Goal: Task Accomplishment & Management: Manage account settings

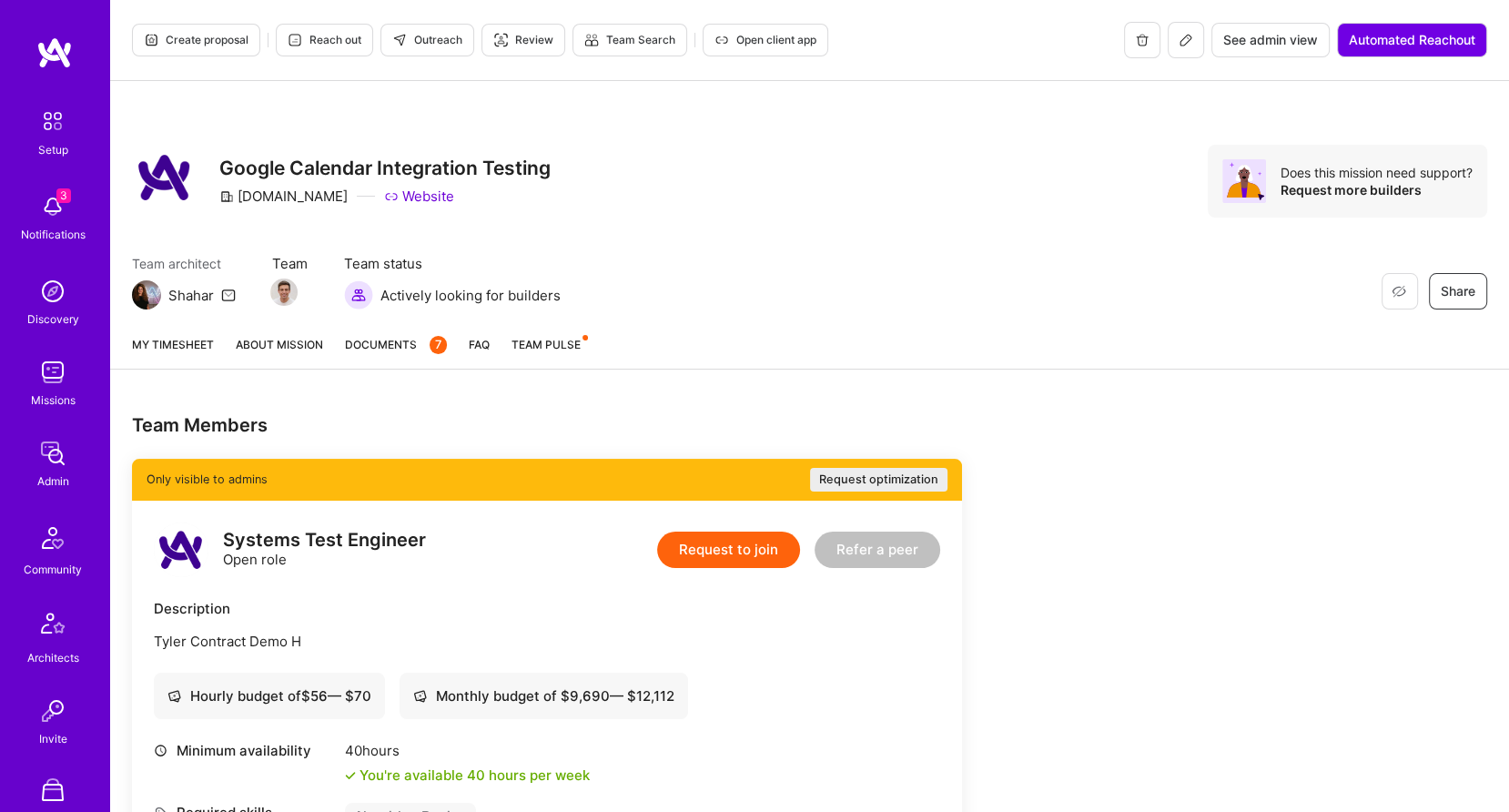
click at [409, 350] on span "Documents 7" at bounding box center [396, 343] width 102 height 19
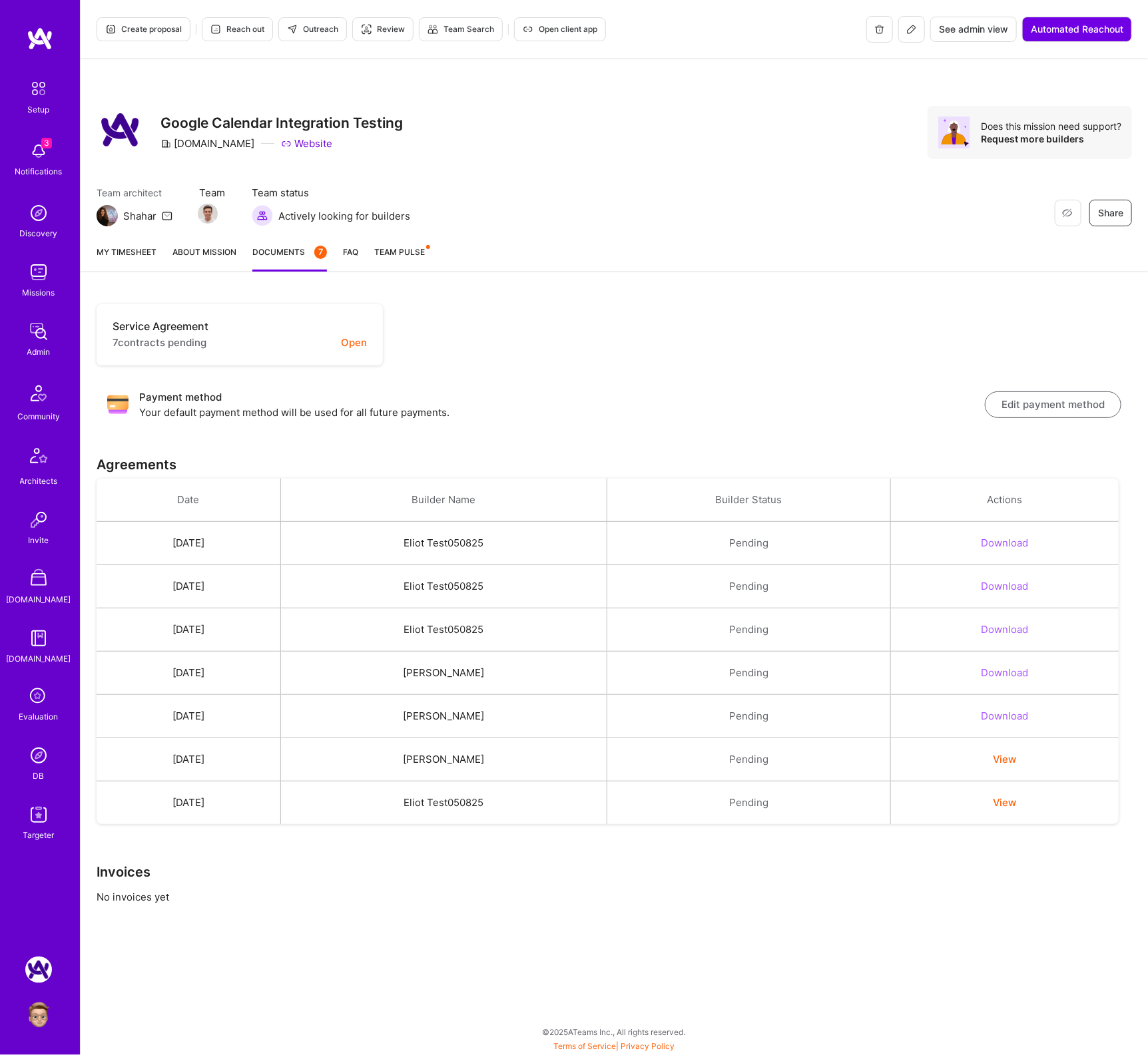
click at [42, 276] on img at bounding box center [39, 272] width 27 height 27
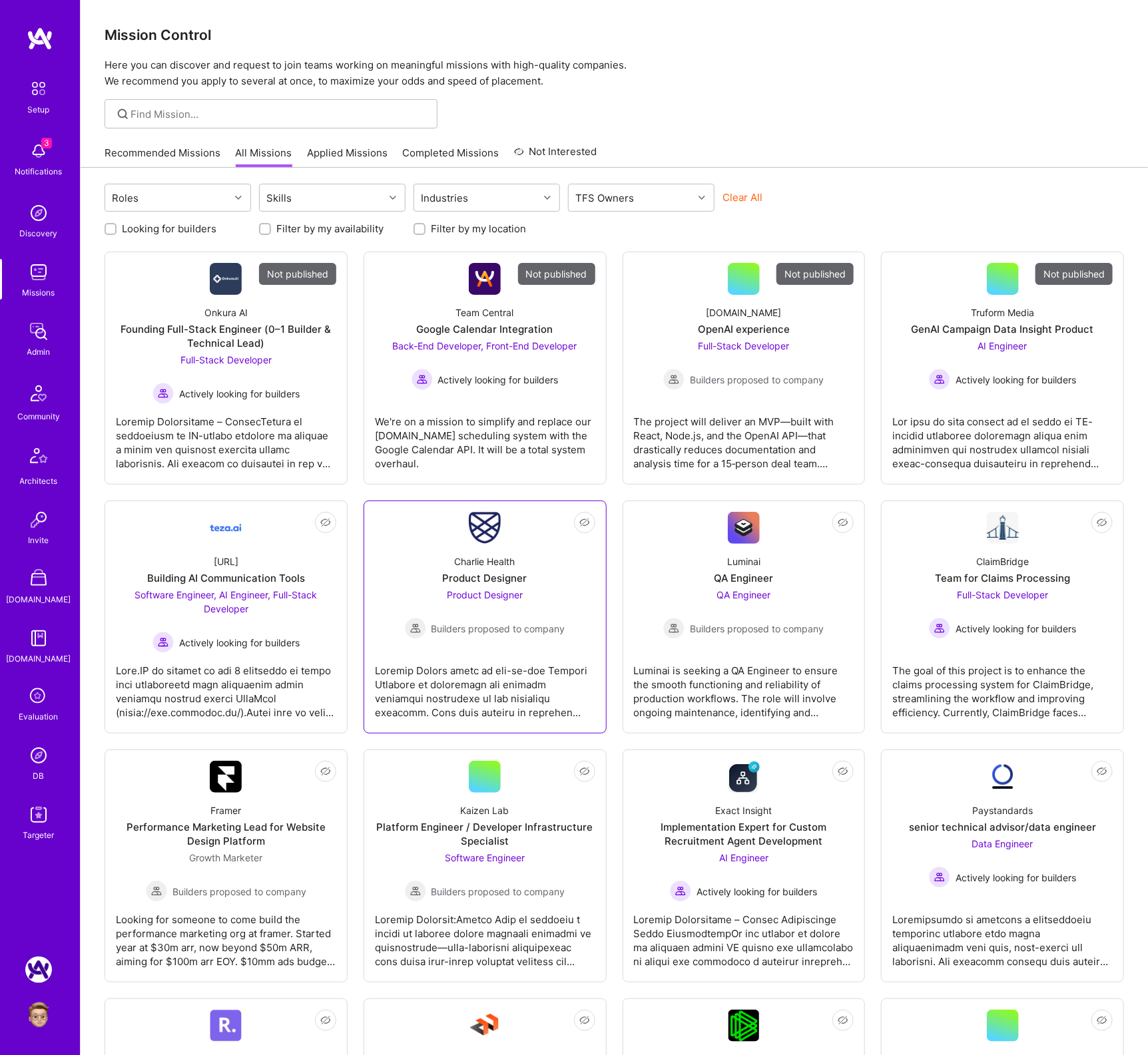
click at [510, 589] on span "Product Designer" at bounding box center [485, 595] width 76 height 12
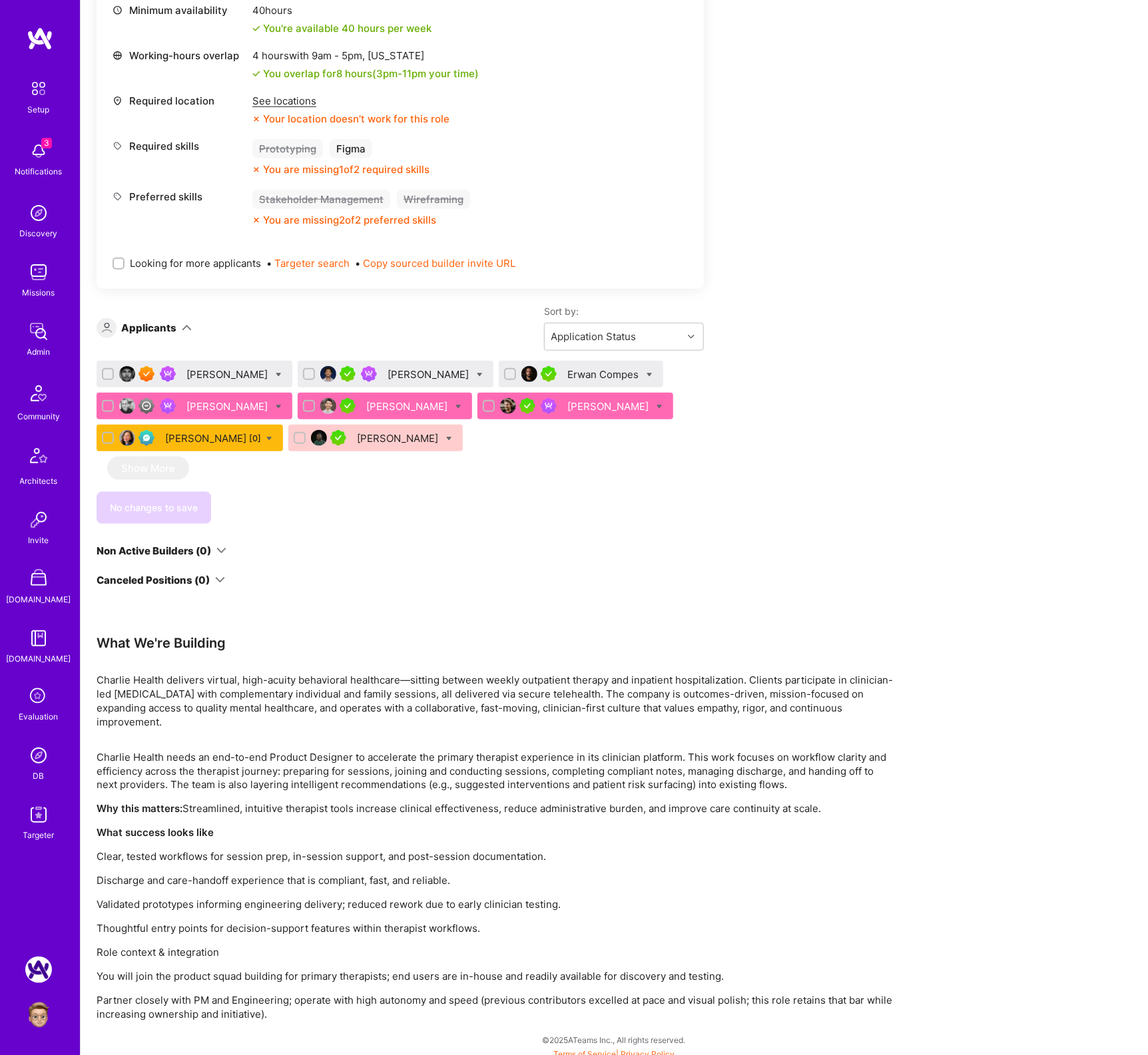
scroll to position [510, 0]
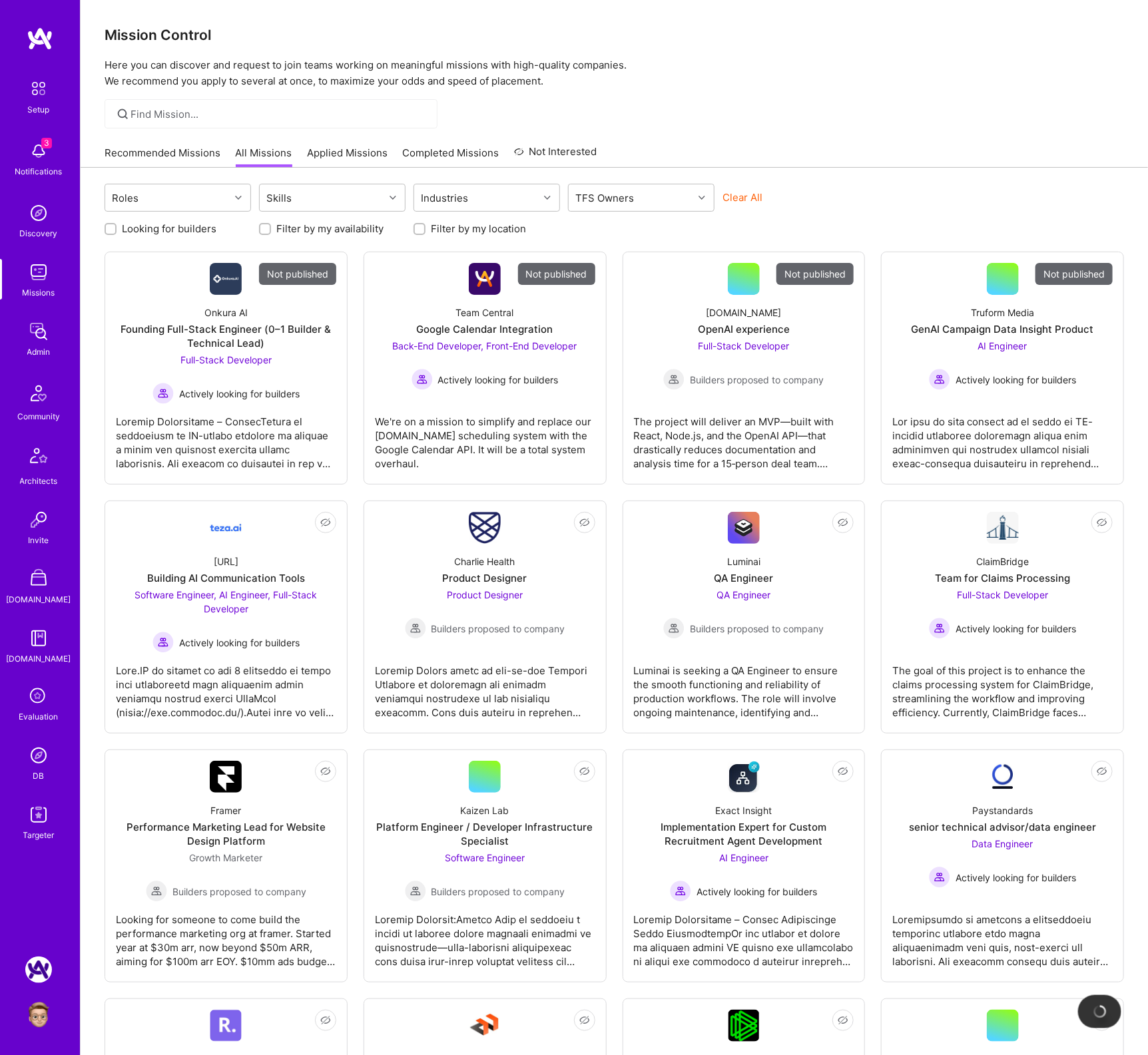
click at [43, 331] on img at bounding box center [39, 331] width 27 height 27
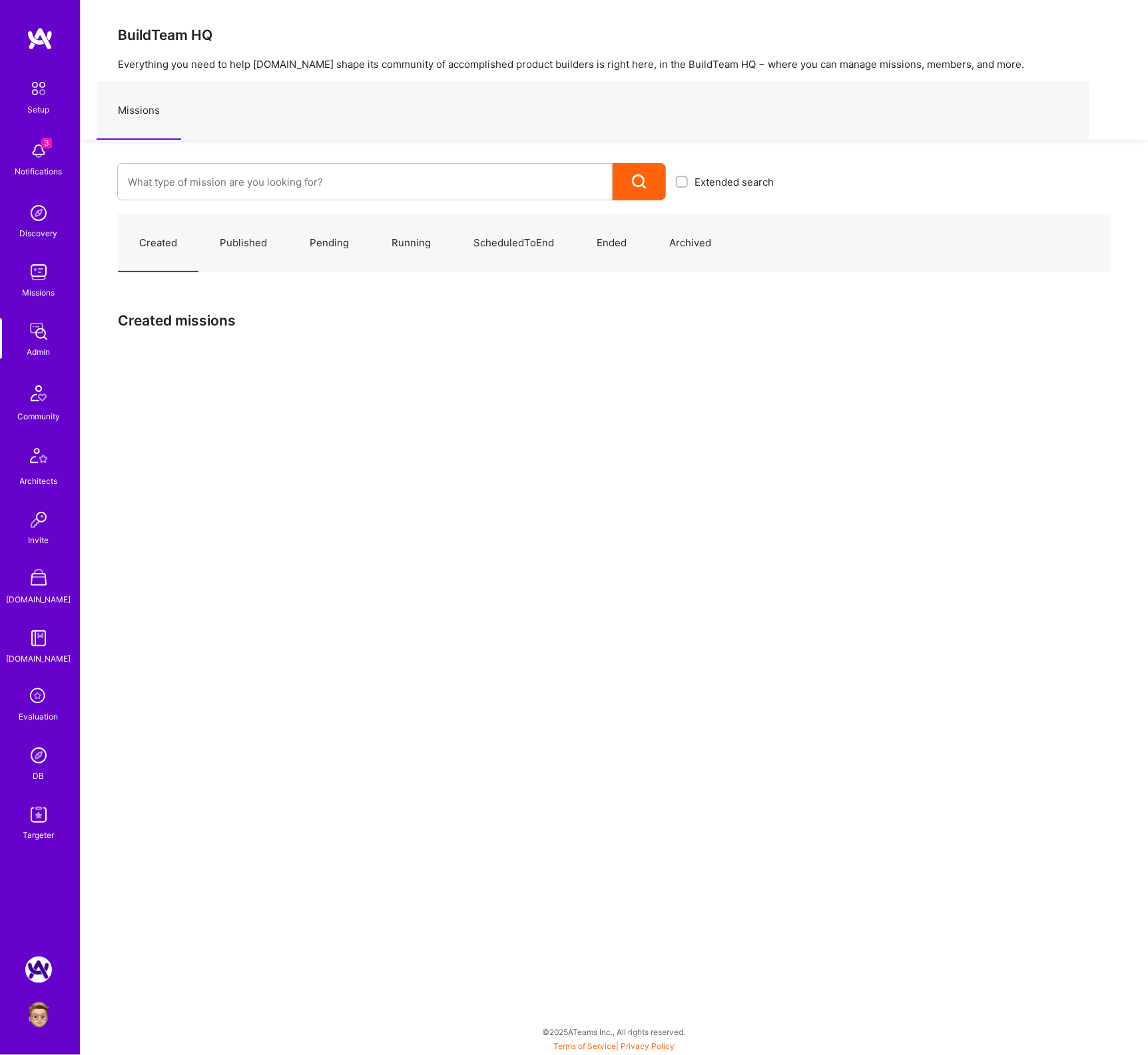
click at [358, 237] on link "Pending" at bounding box center [329, 243] width 82 height 58
click at [421, 240] on link "Running" at bounding box center [411, 243] width 82 height 58
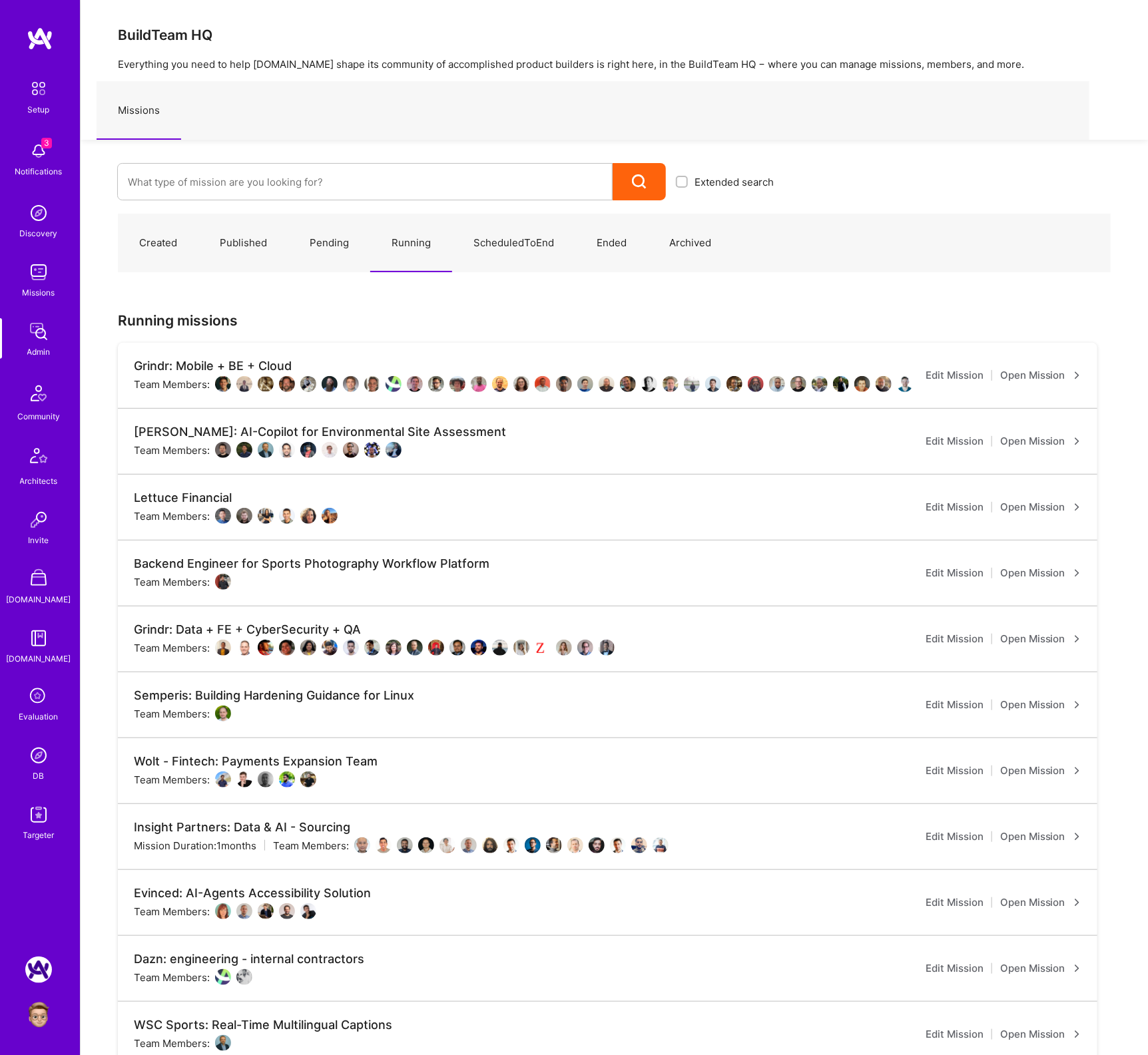
click at [1043, 510] on link "Open Mission" at bounding box center [1041, 507] width 82 height 16
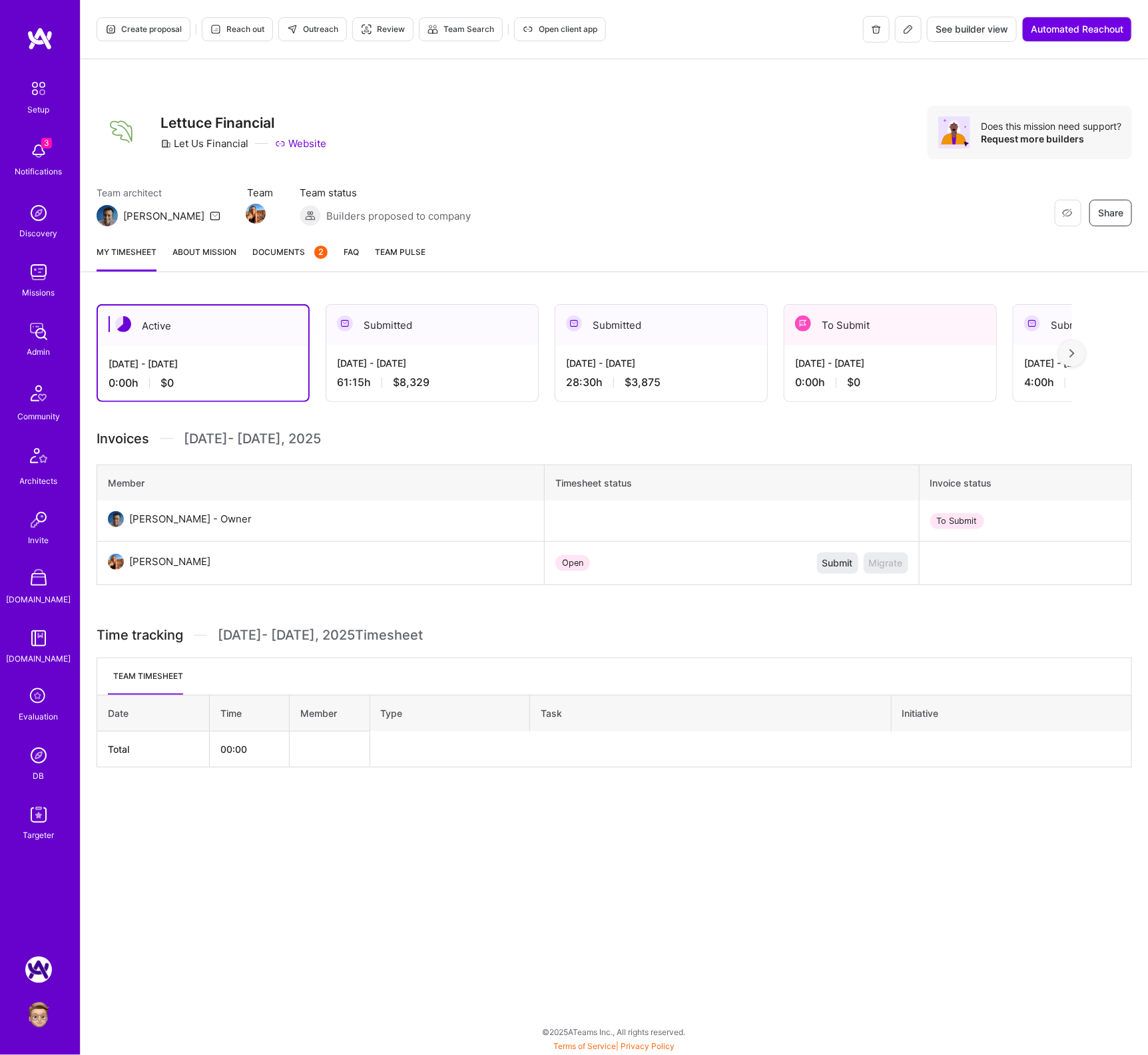
click at [274, 245] on span "Documents 2" at bounding box center [290, 251] width 75 height 14
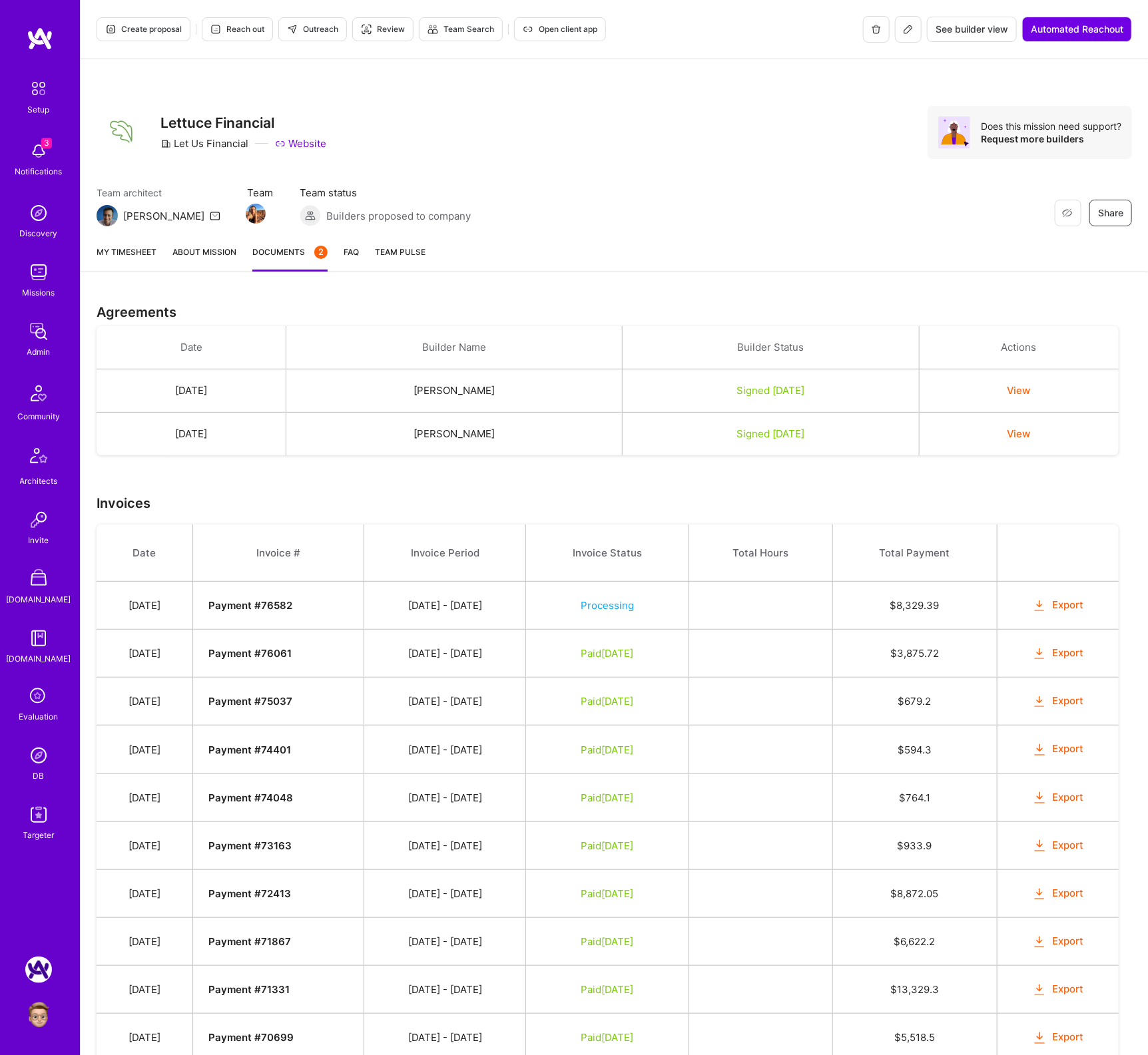
click at [279, 392] on td "Jul 16, 2025" at bounding box center [192, 390] width 190 height 43
click at [278, 392] on td "Jul 16, 2025" at bounding box center [192, 390] width 190 height 43
click at [1031, 392] on button "View" at bounding box center [1019, 390] width 23 height 14
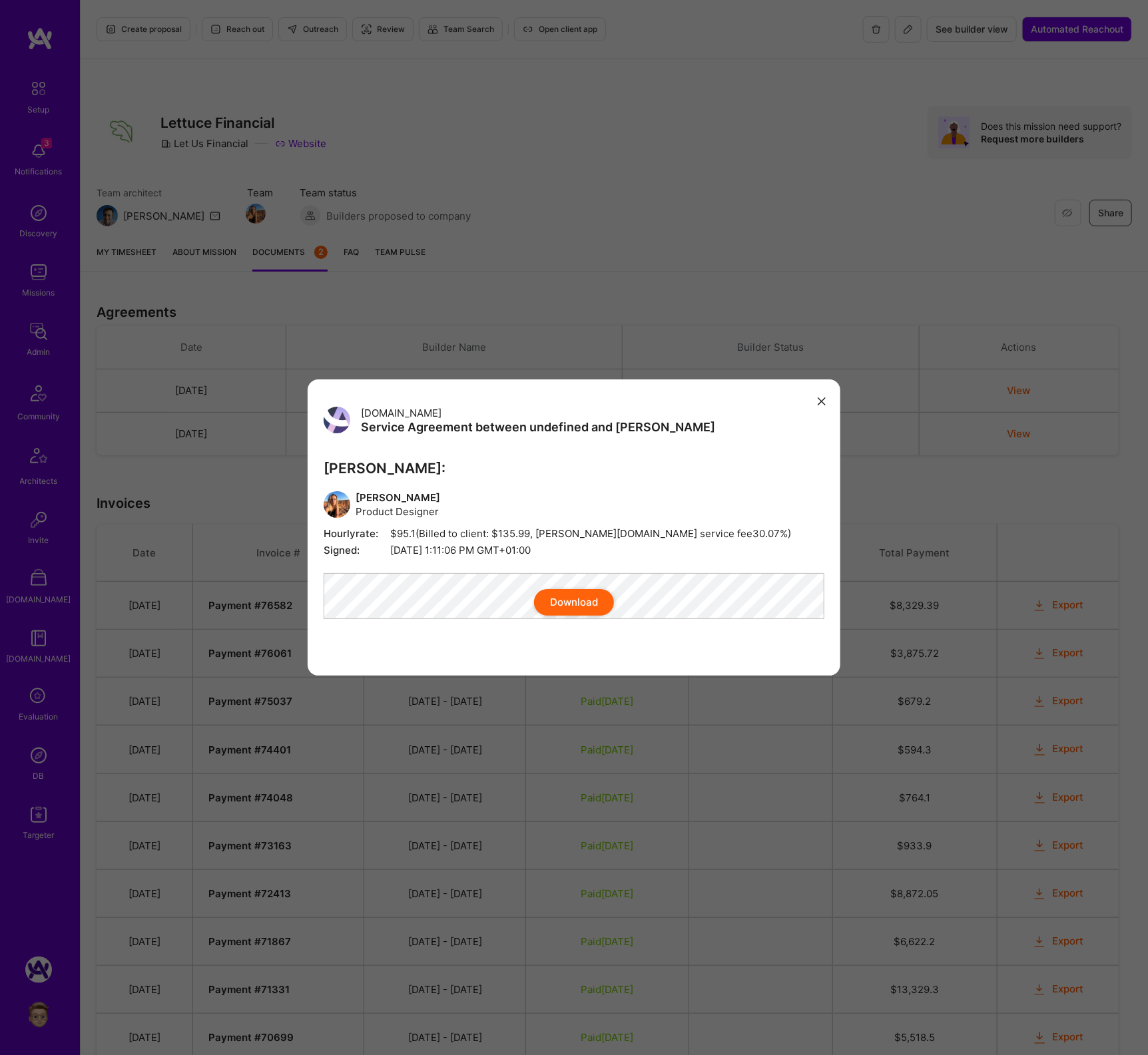
click at [28, 270] on div "A.Team Service Agreement between undefined and A.Teamer A.Teamer: Aleksandra La…" at bounding box center [574, 527] width 1148 height 1055
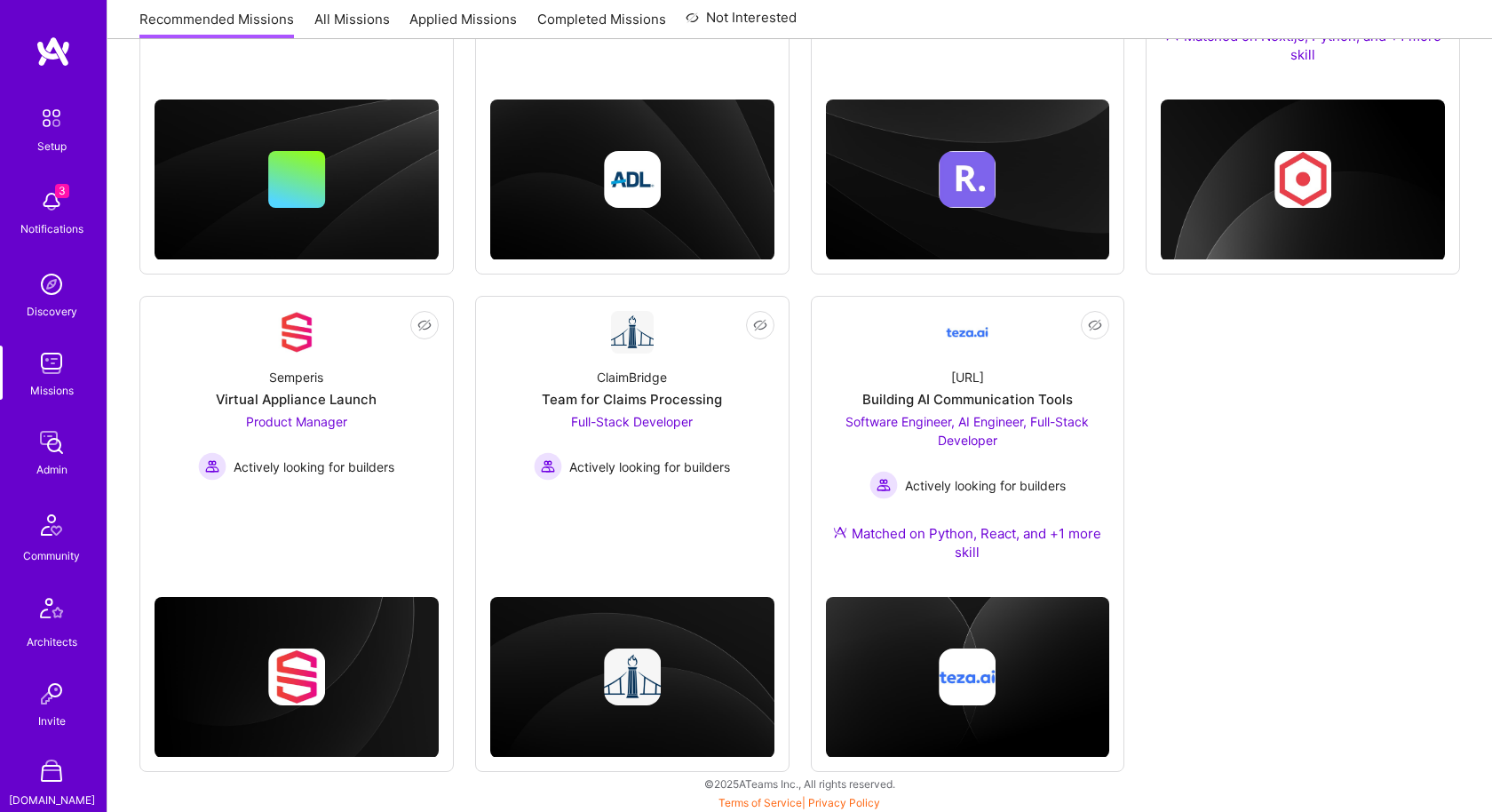
scroll to position [467, 0]
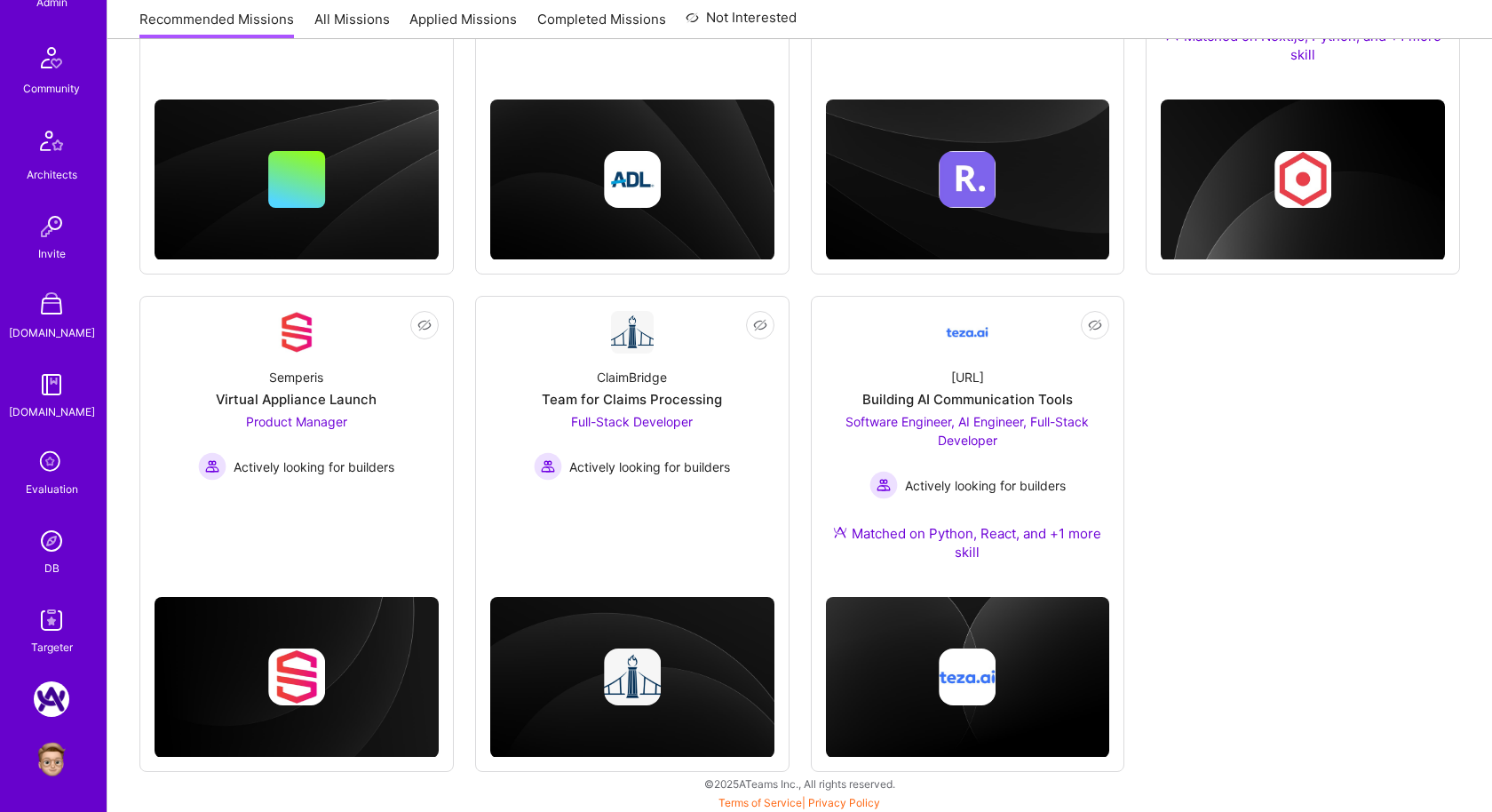
click at [49, 546] on img at bounding box center [51, 541] width 36 height 36
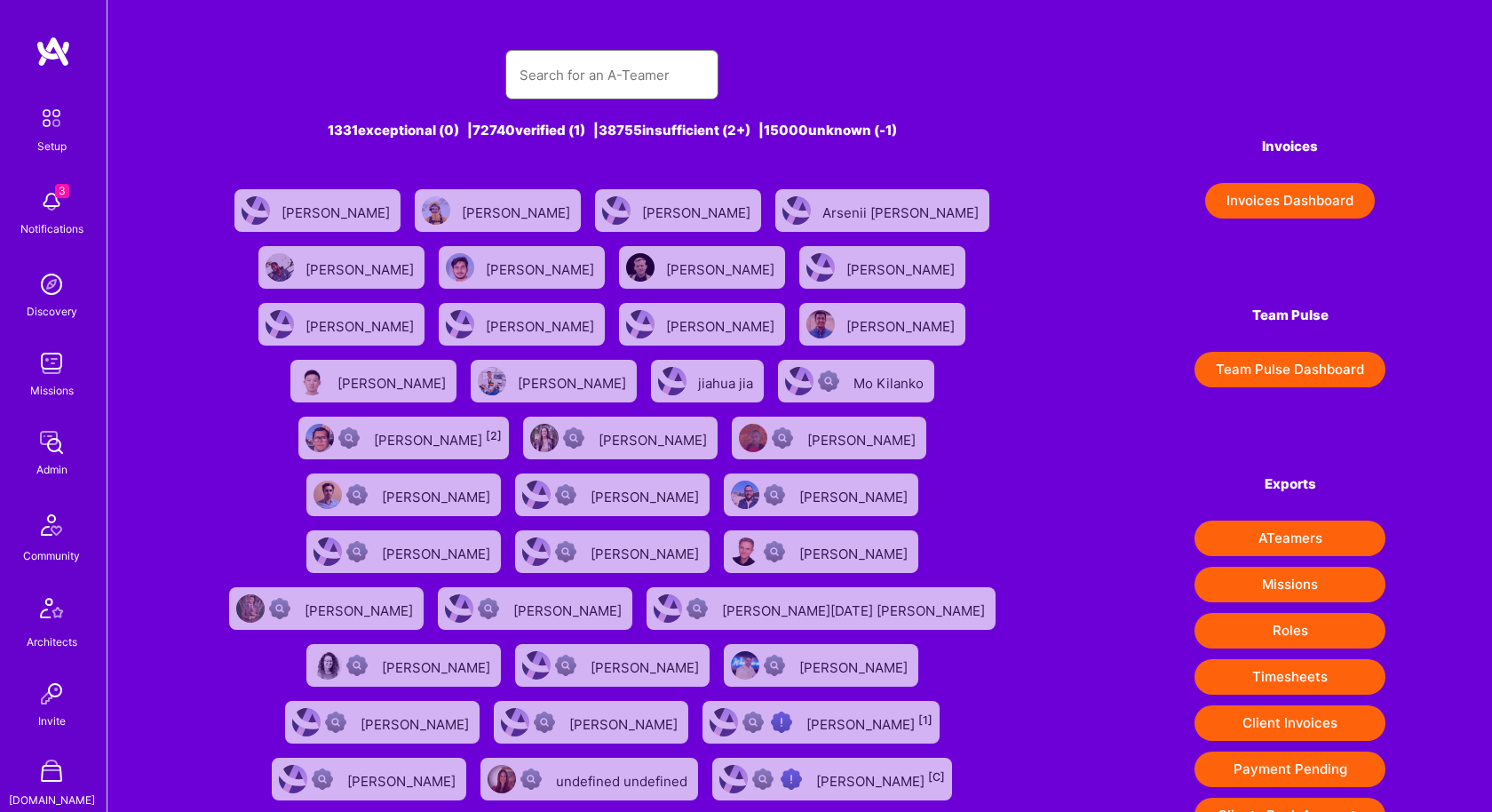
click at [590, 79] on input "text" at bounding box center [612, 75] width 185 height 46
click at [626, 85] on input "text" at bounding box center [612, 75] width 185 height 46
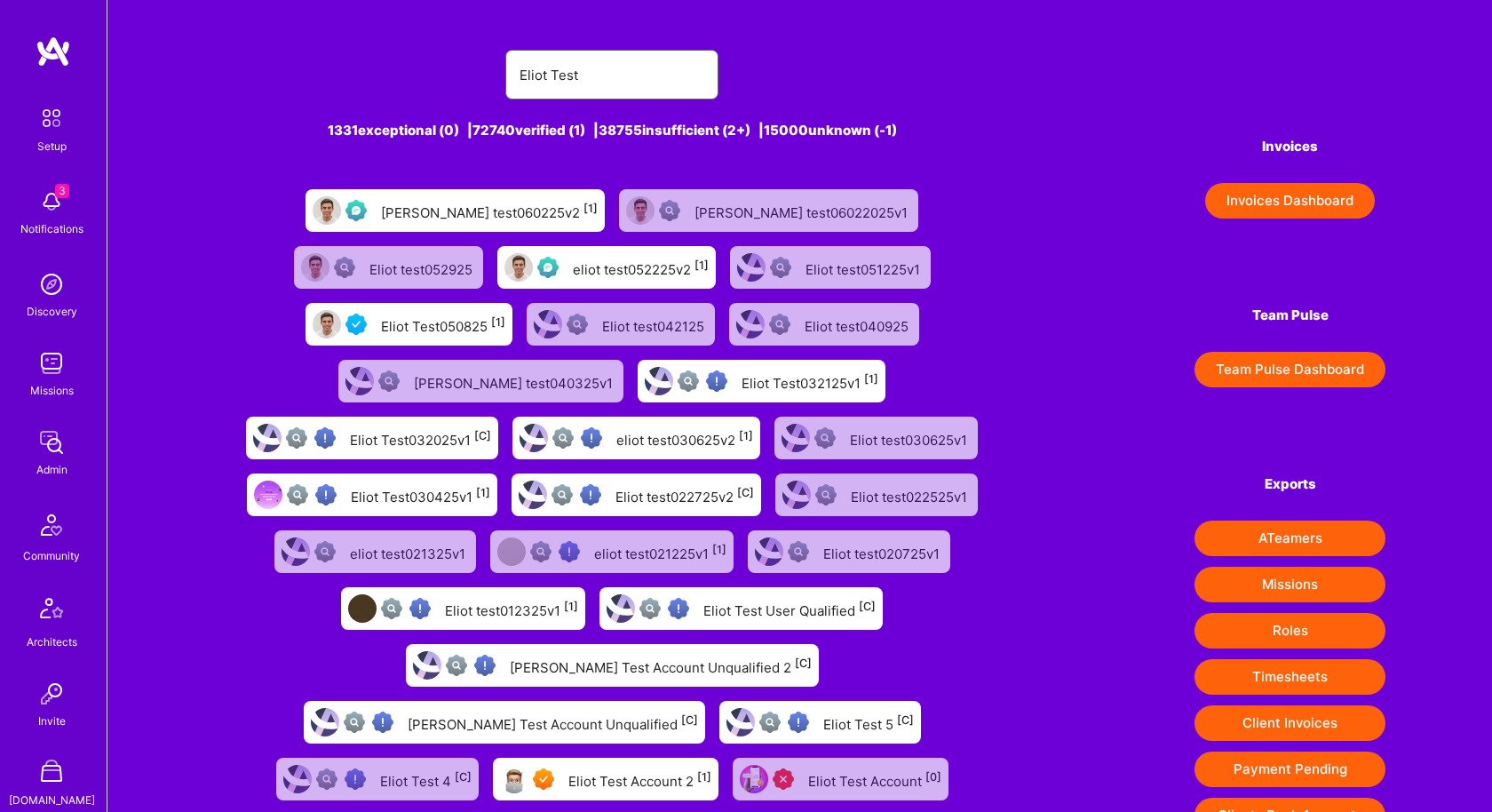
type input "Eliot Test"
click at [711, 767] on div "Eliot Test Account 2 [1]" at bounding box center [639, 779] width 143 height 23
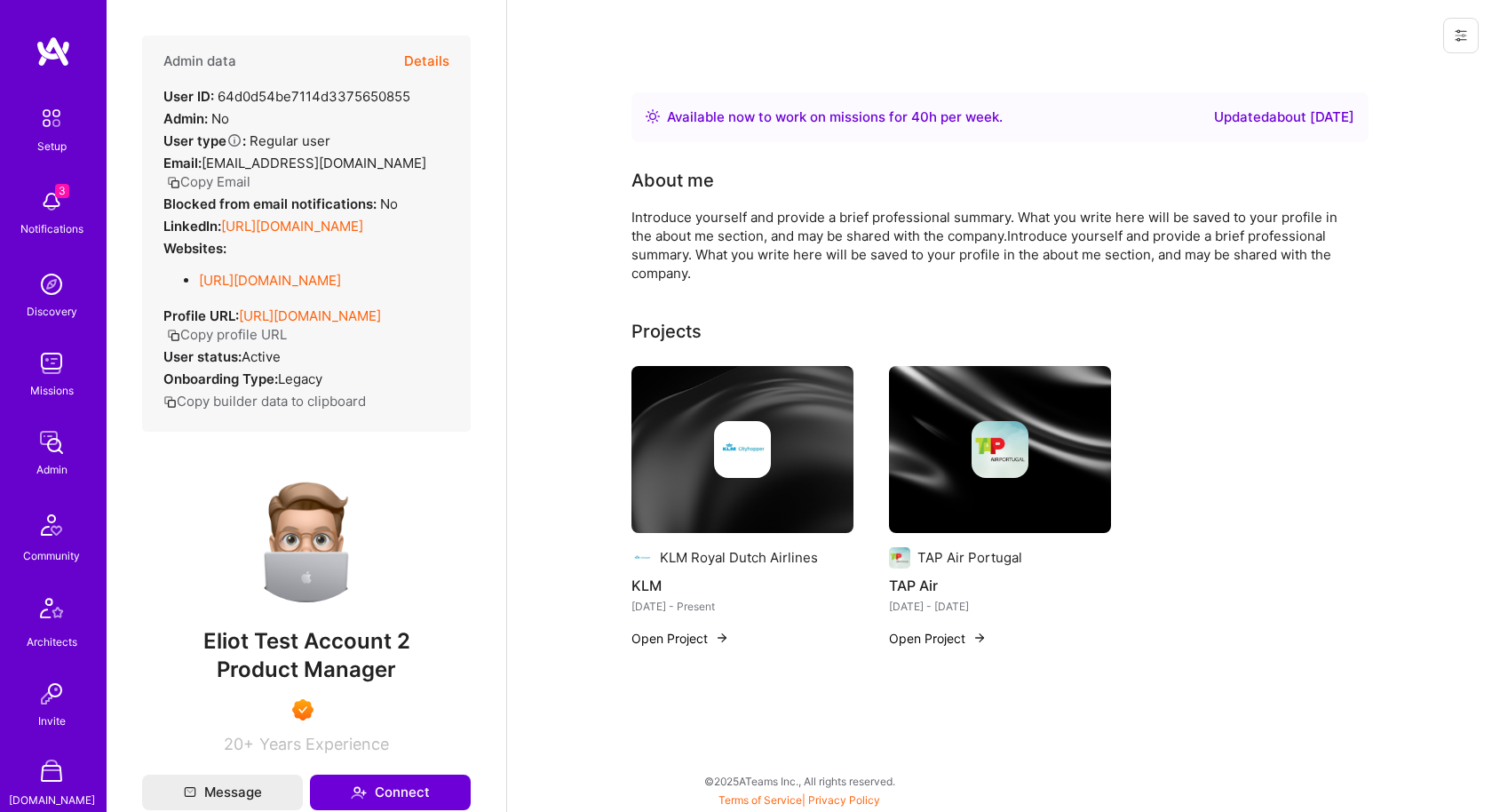
click at [1457, 48] on button at bounding box center [1461, 35] width 36 height 36
click at [1404, 82] on button "Login as Eliot" at bounding box center [1384, 76] width 187 height 46
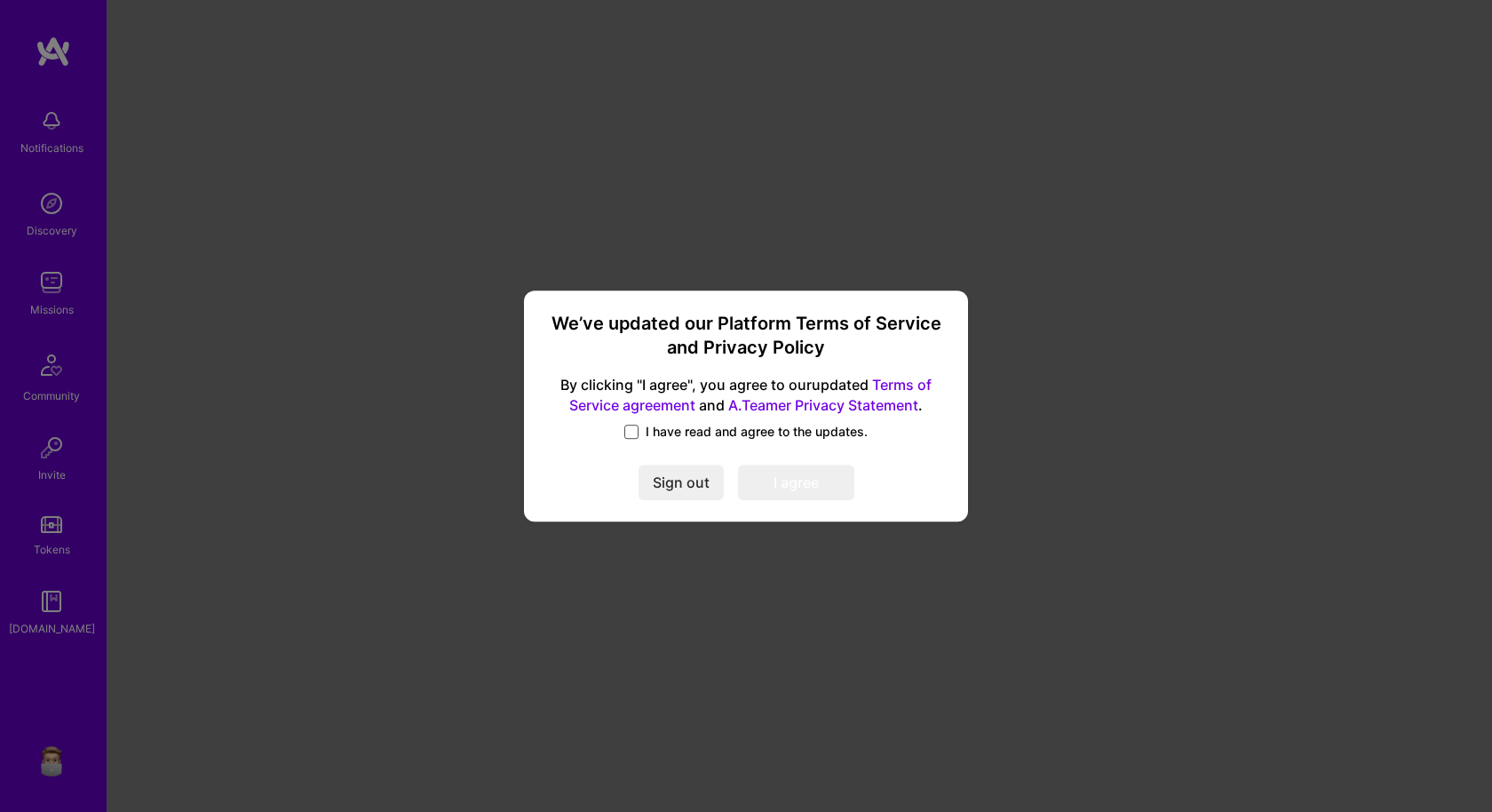
click at [629, 434] on span at bounding box center [631, 431] width 15 height 15
click at [0, 0] on input "I have read and agree to the updates." at bounding box center [0, 0] width 0 height 0
click at [783, 486] on button "I agree" at bounding box center [797, 482] width 117 height 36
